Goal: Transaction & Acquisition: Purchase product/service

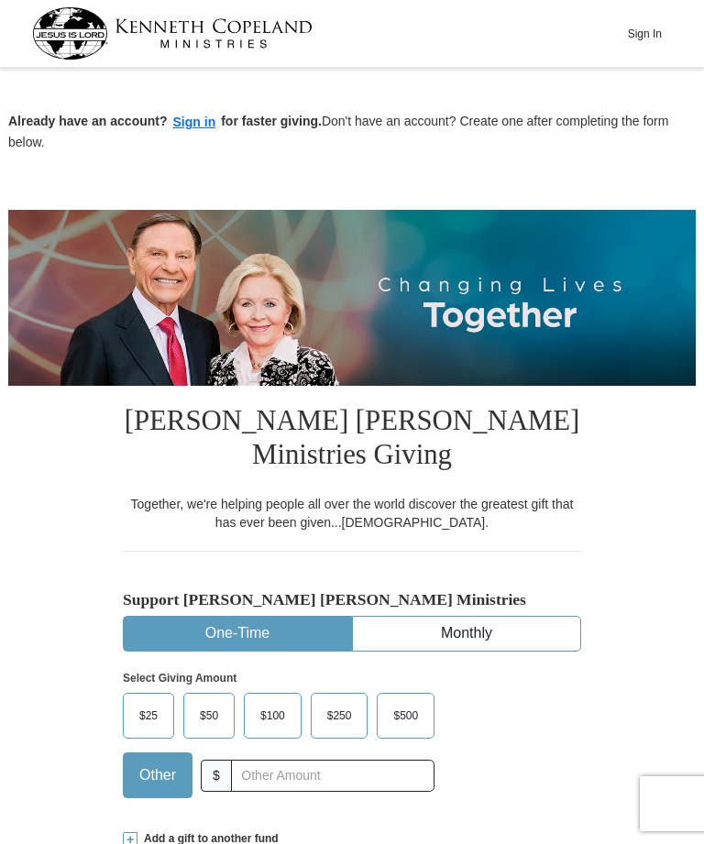
scroll to position [176, 0]
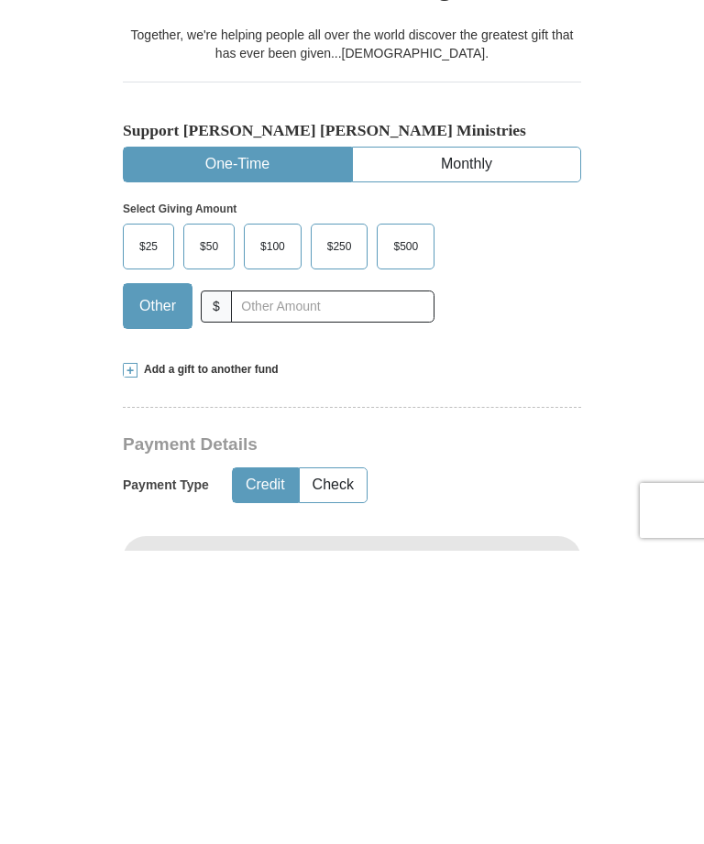
click at [419, 526] on span "$500" at bounding box center [405, 539] width 43 height 27
click at [0, 0] on input "$500" at bounding box center [0, 0] width 0 height 0
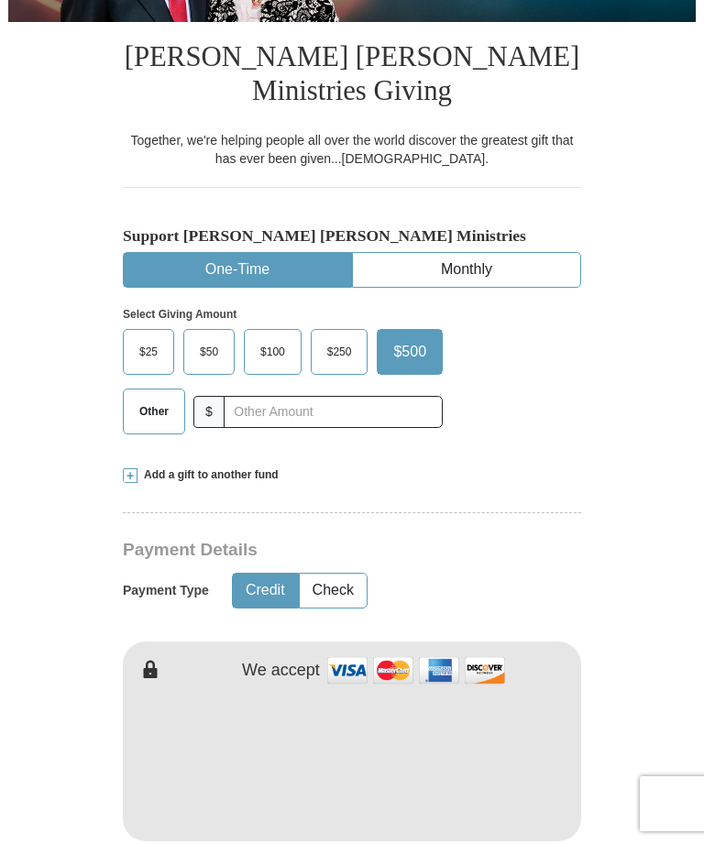
scroll to position [470, 0]
click at [406, 254] on ul "One-Time Monthly" at bounding box center [352, 270] width 458 height 36
click at [415, 350] on span "$500" at bounding box center [409, 351] width 51 height 27
click at [0, 0] on input "$500" at bounding box center [0, 0] width 0 height 0
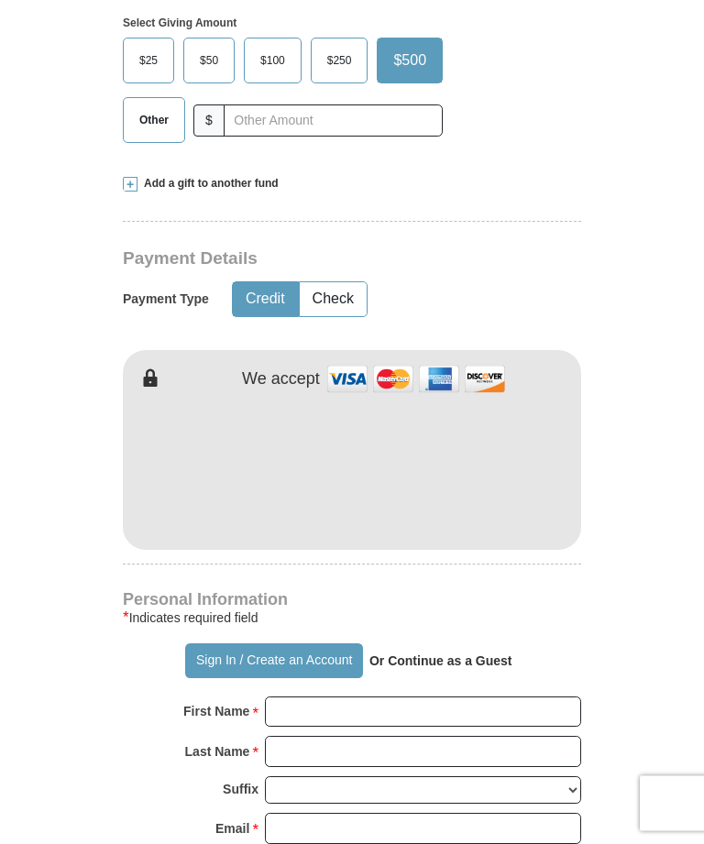
scroll to position [763, 0]
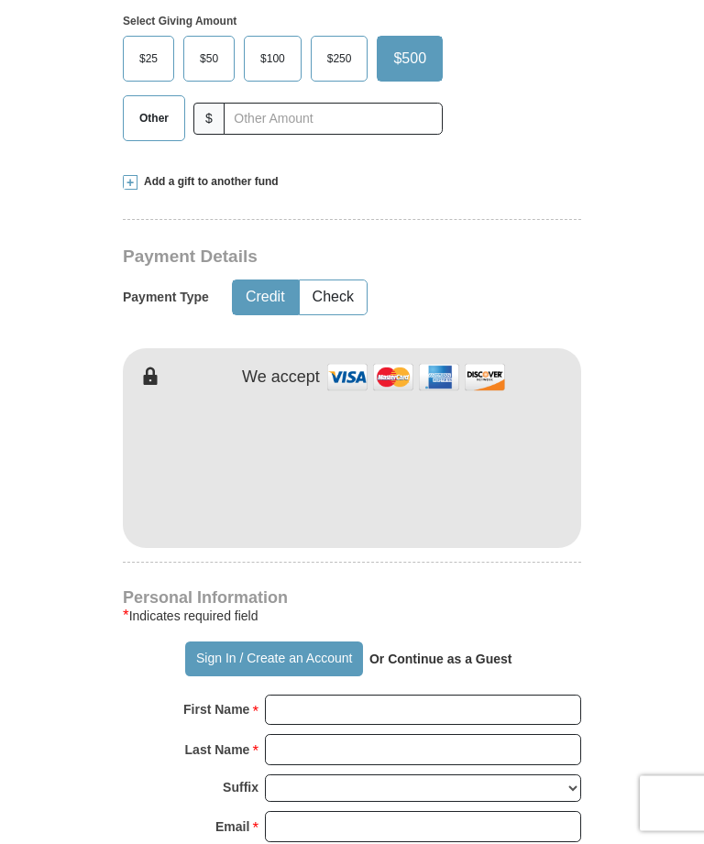
click at [249, 657] on button "Sign In / Create an Account" at bounding box center [273, 660] width 177 height 35
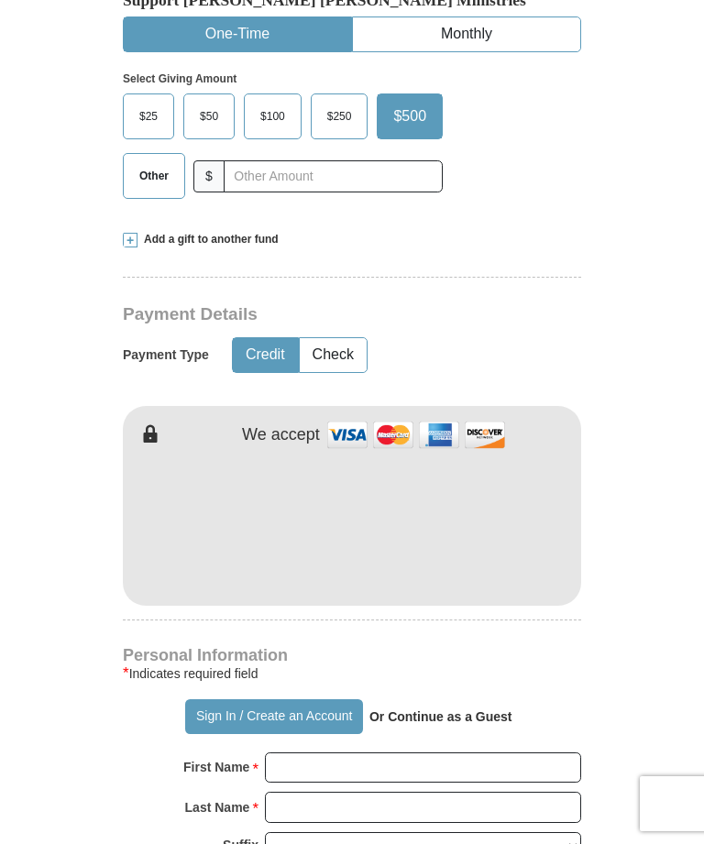
click at [244, 715] on button "Sign In / Create an Account" at bounding box center [273, 716] width 177 height 35
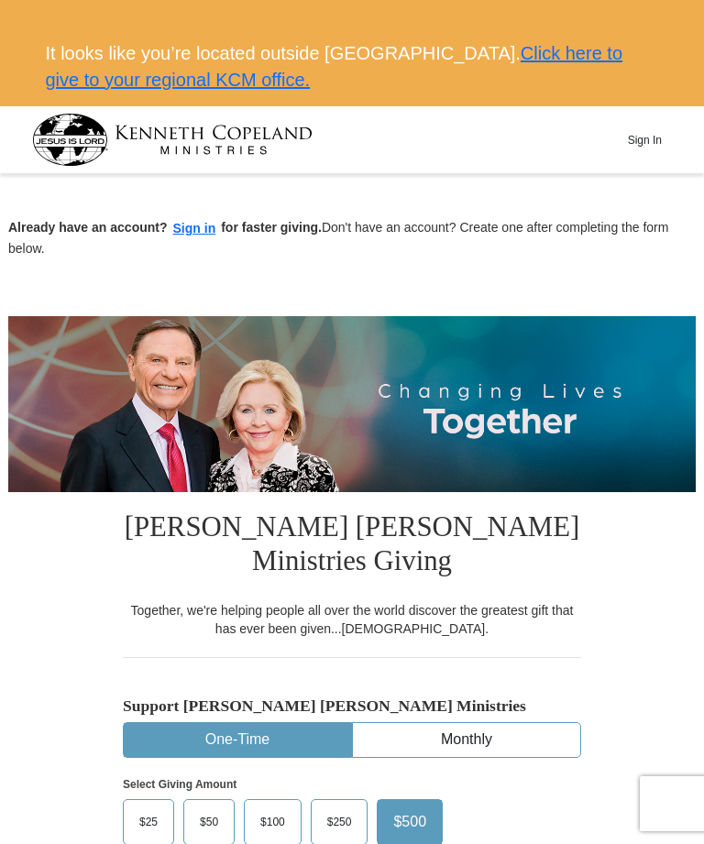
click at [192, 225] on button "Sign in" at bounding box center [195, 228] width 54 height 21
